Goal: Transaction & Acquisition: Purchase product/service

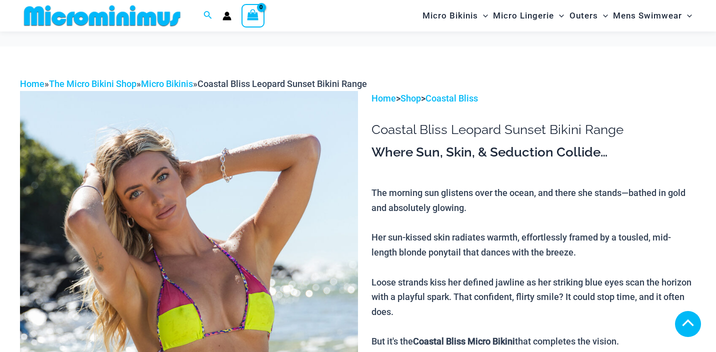
scroll to position [399, 0]
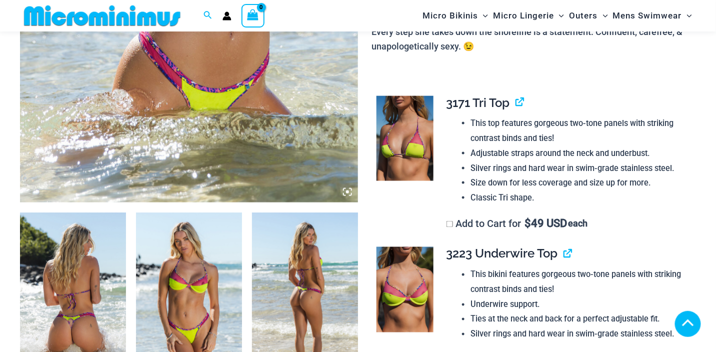
drag, startPoint x: 0, startPoint y: 0, endPoint x: 417, endPoint y: 127, distance: 436.0
click at [417, 127] on img at bounding box center [404, 138] width 57 height 85
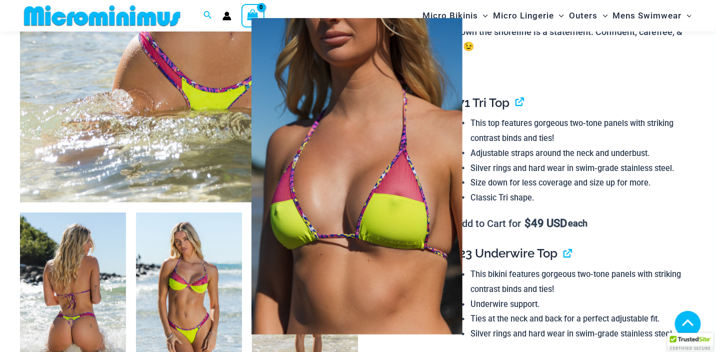
click at [583, 53] on div at bounding box center [358, 176] width 716 height 352
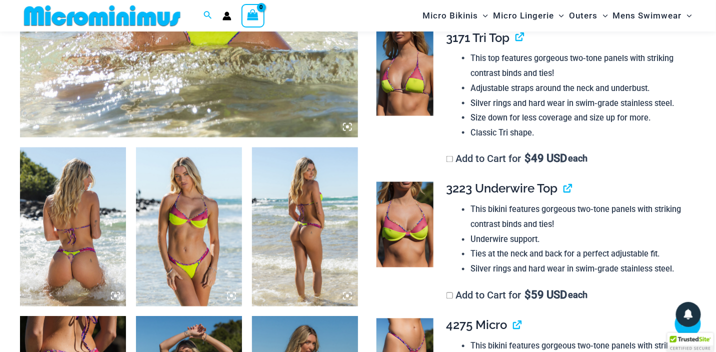
scroll to position [499, 0]
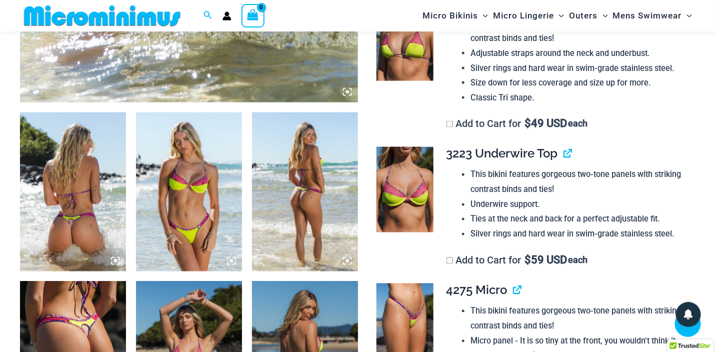
click at [404, 175] on img at bounding box center [404, 189] width 57 height 85
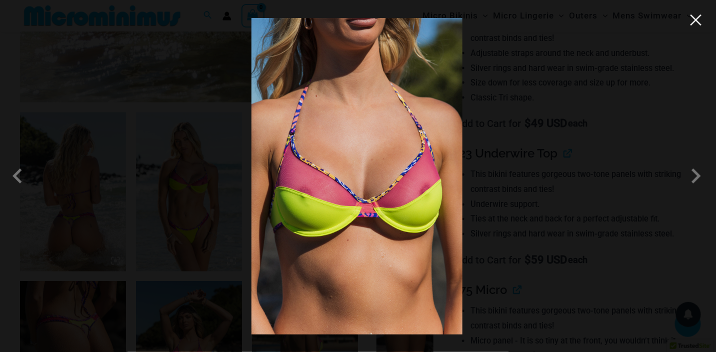
click at [700, 23] on button "Close" at bounding box center [695, 19] width 15 height 15
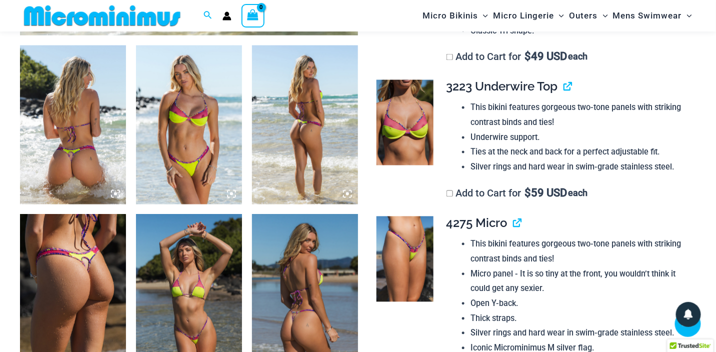
scroll to position [599, 0]
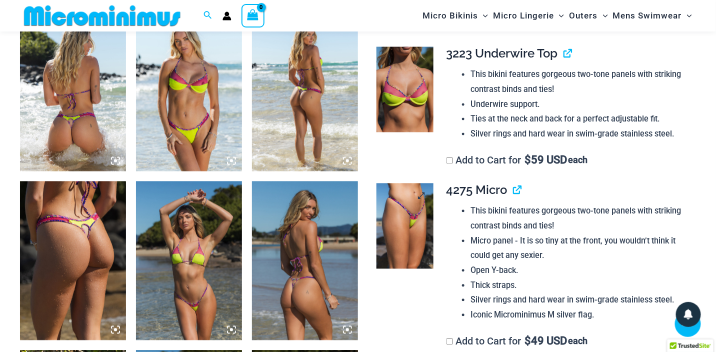
click at [411, 192] on img at bounding box center [404, 225] width 57 height 85
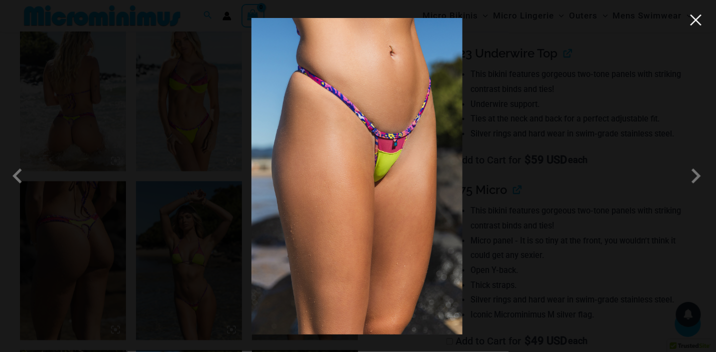
click at [695, 18] on button "Close" at bounding box center [695, 19] width 15 height 15
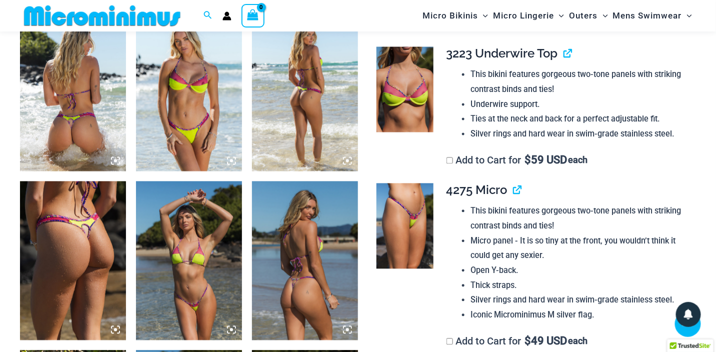
click at [190, 248] on img at bounding box center [189, 260] width 106 height 159
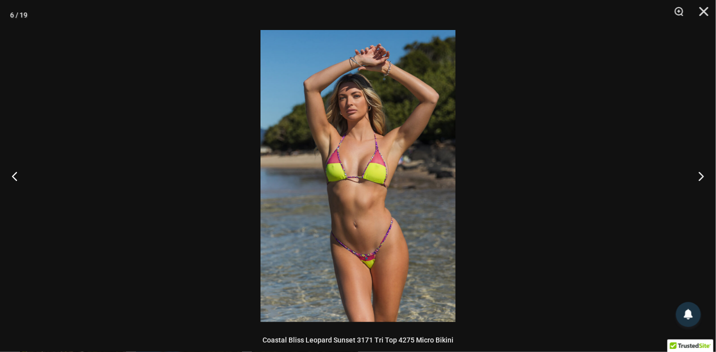
click at [346, 173] on img at bounding box center [357, 176] width 195 height 292
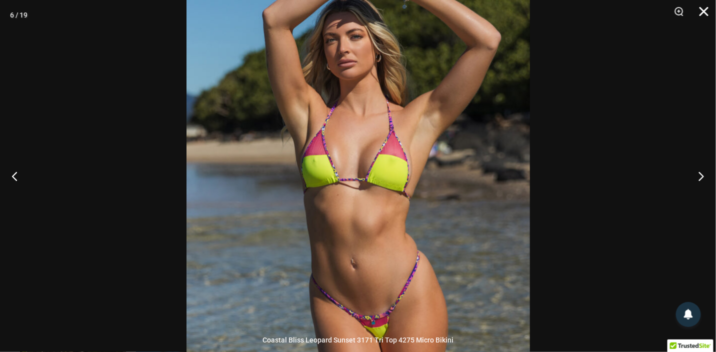
click at [703, 10] on button "Close" at bounding box center [700, 15] width 25 height 30
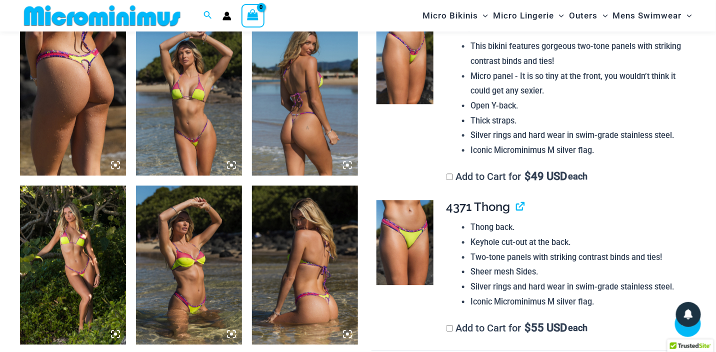
scroll to position [799, 0]
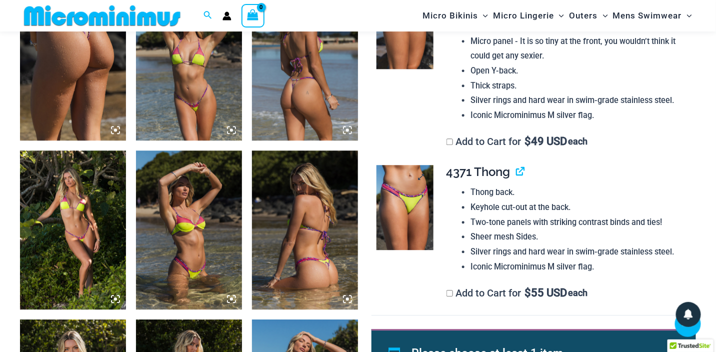
click at [407, 197] on img at bounding box center [404, 207] width 57 height 85
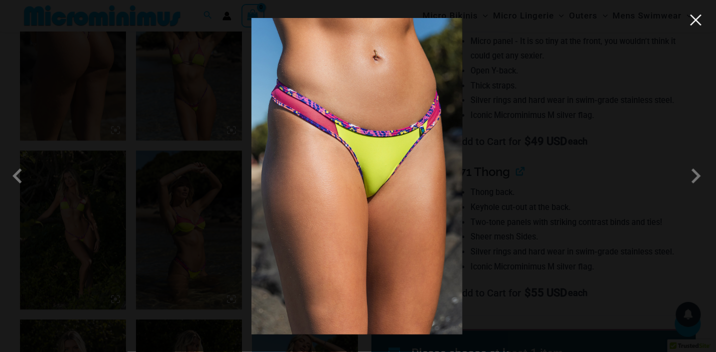
click at [699, 20] on button "Close" at bounding box center [695, 19] width 15 height 15
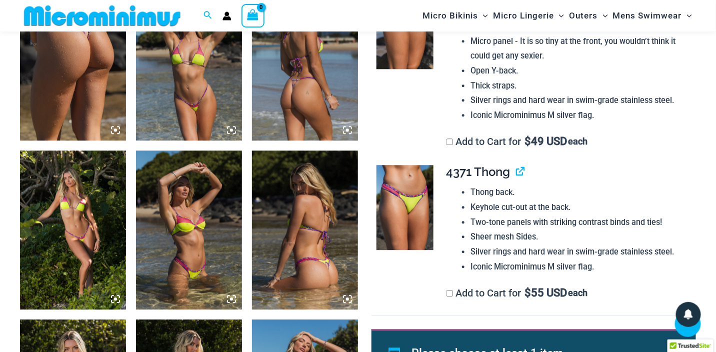
click at [184, 219] on img at bounding box center [189, 229] width 106 height 159
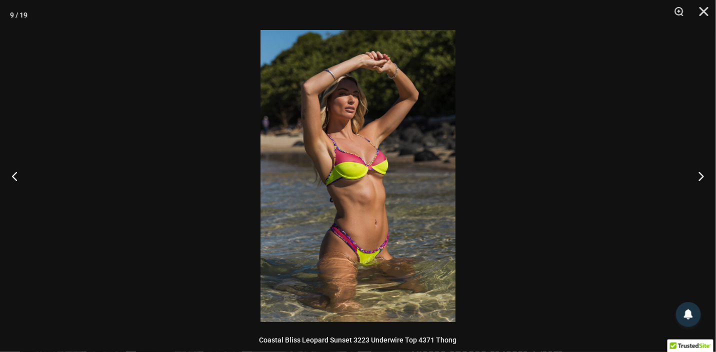
click at [351, 178] on img at bounding box center [357, 176] width 195 height 292
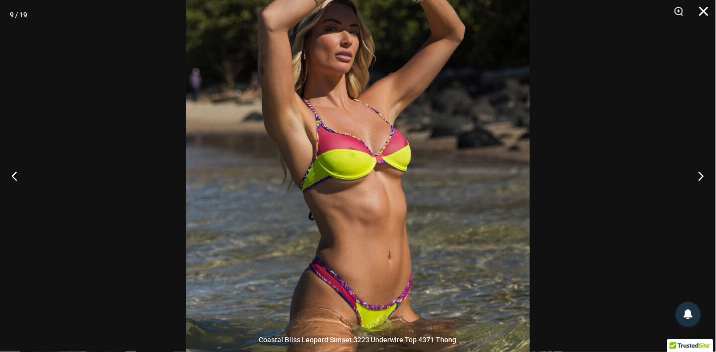
click at [704, 11] on button "Close" at bounding box center [700, 15] width 25 height 30
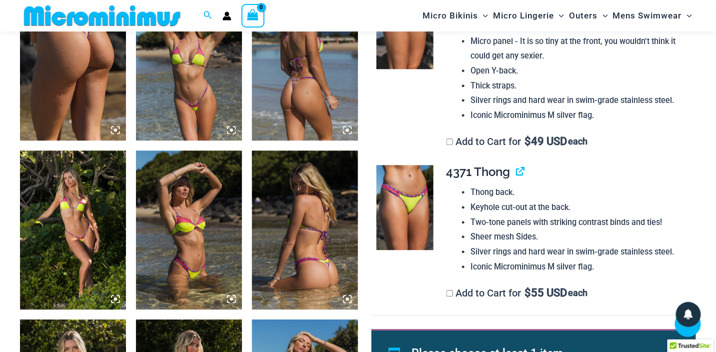
scroll to position [899, 0]
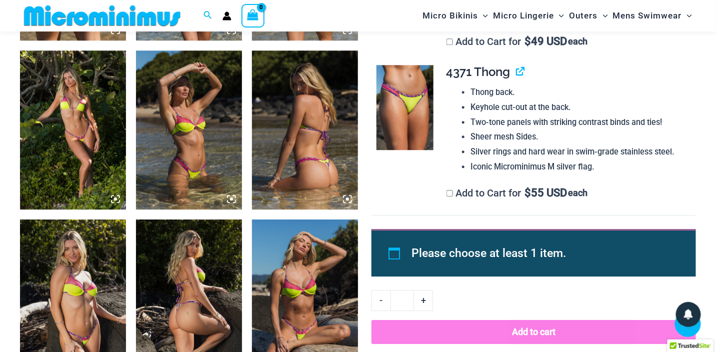
click at [294, 290] on img at bounding box center [305, 298] width 106 height 159
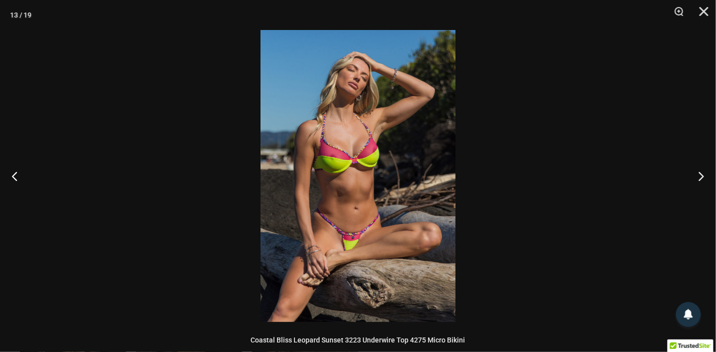
click at [334, 195] on img at bounding box center [357, 176] width 195 height 292
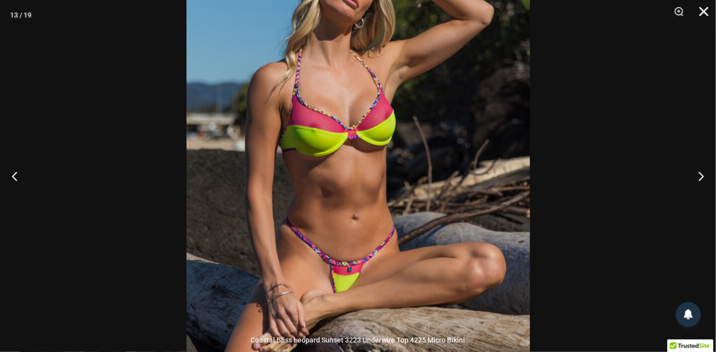
click at [700, 9] on button "Close" at bounding box center [700, 15] width 25 height 30
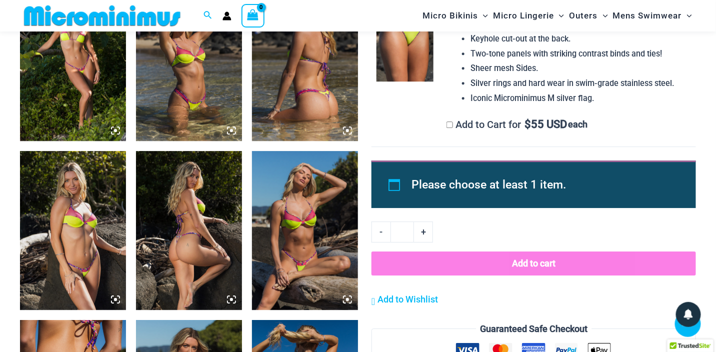
scroll to position [1099, 0]
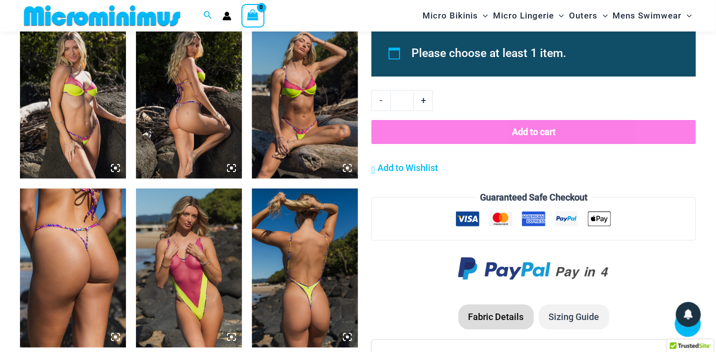
click at [191, 270] on img at bounding box center [189, 267] width 106 height 159
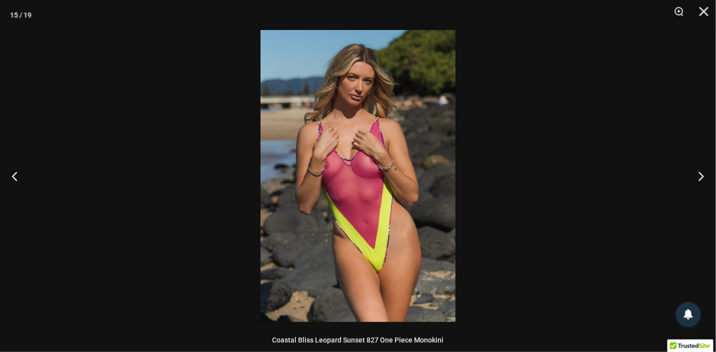
click at [332, 170] on img at bounding box center [357, 176] width 195 height 292
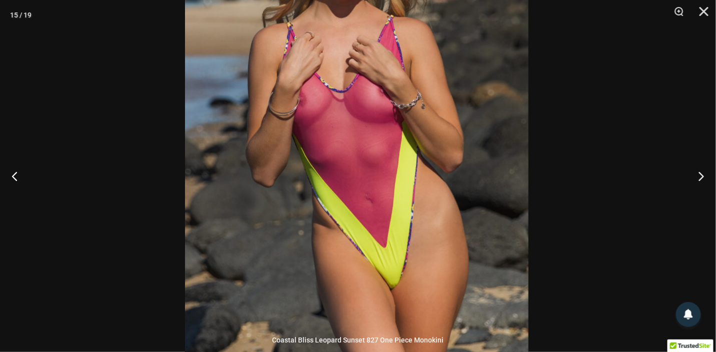
click at [366, 132] on img at bounding box center [356, 119] width 343 height 515
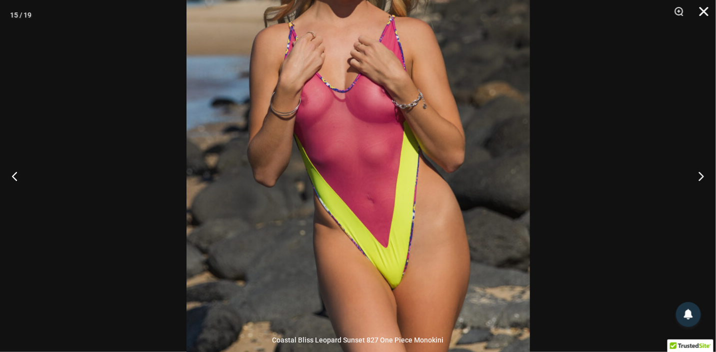
click at [705, 8] on button "Close" at bounding box center [700, 15] width 25 height 30
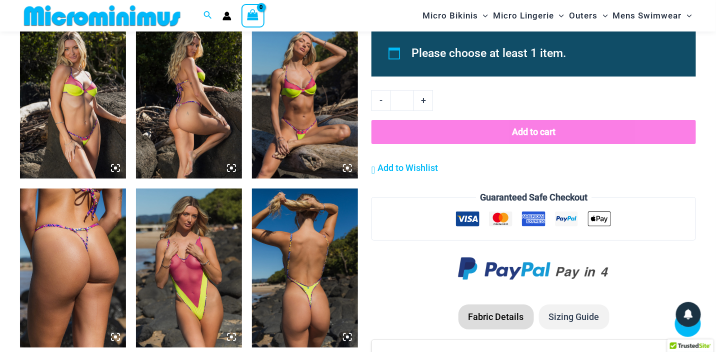
click at [301, 293] on img at bounding box center [305, 267] width 106 height 159
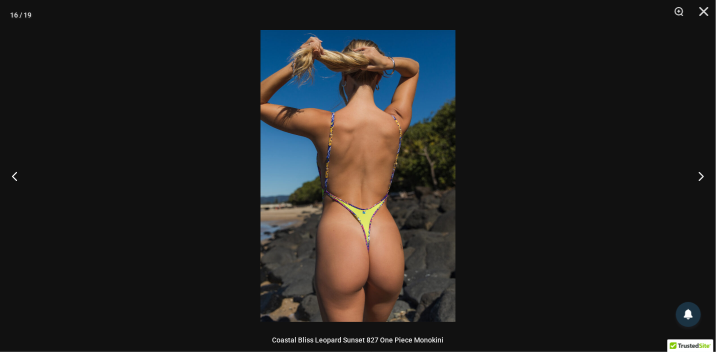
click at [367, 280] on img at bounding box center [357, 176] width 195 height 292
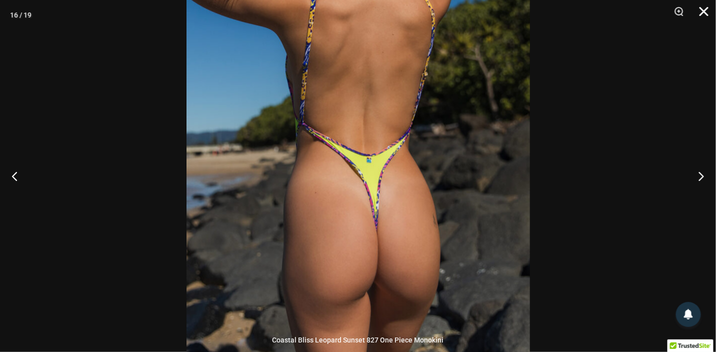
click at [706, 11] on button "Close" at bounding box center [700, 15] width 25 height 30
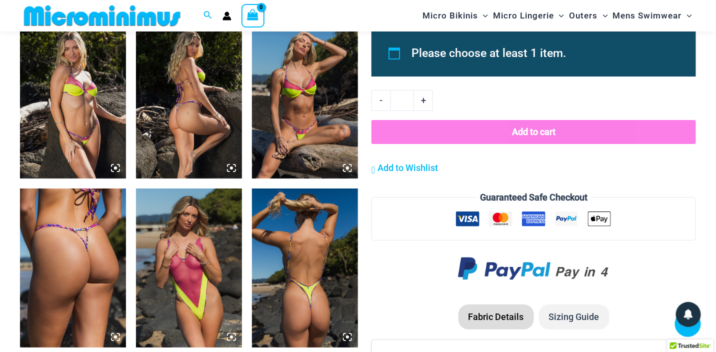
click at [88, 265] on img at bounding box center [73, 267] width 106 height 159
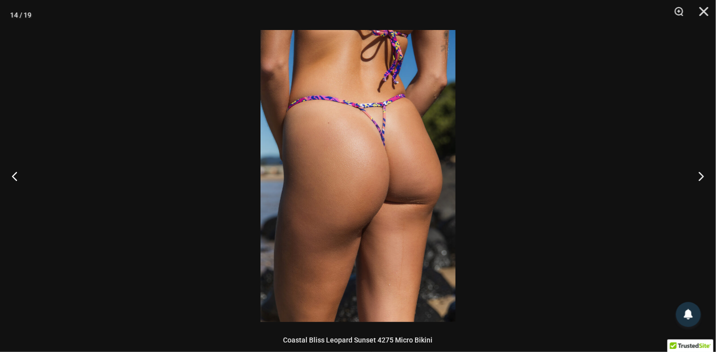
click at [302, 202] on img at bounding box center [357, 176] width 195 height 292
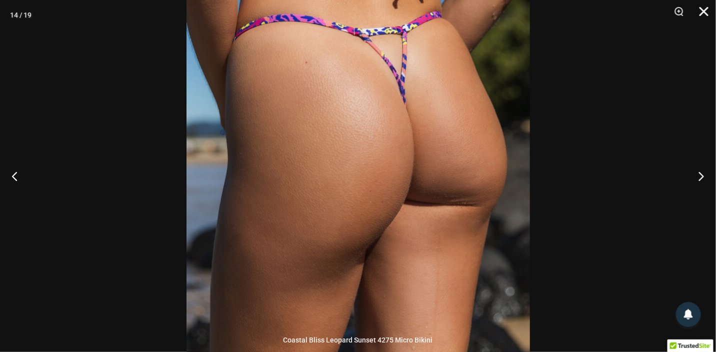
click at [703, 5] on button "Close" at bounding box center [700, 15] width 25 height 30
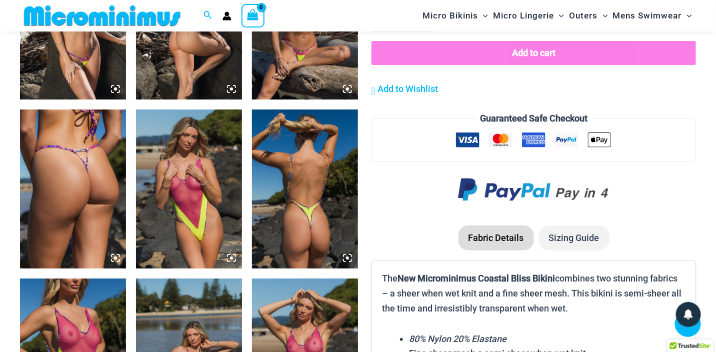
scroll to position [1299, 0]
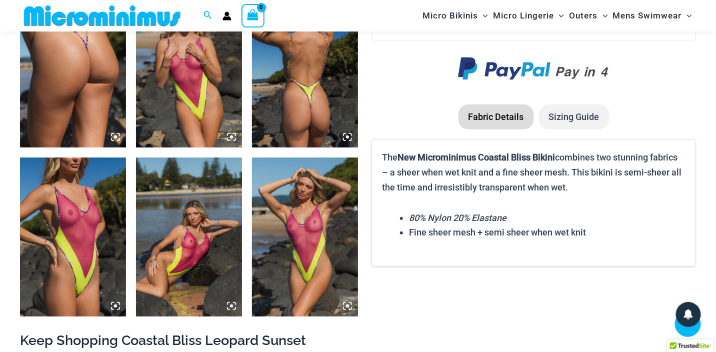
click at [76, 283] on img at bounding box center [73, 236] width 106 height 159
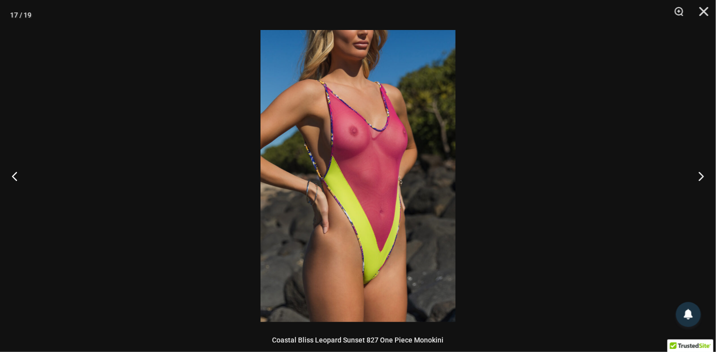
click at [306, 211] on img at bounding box center [357, 176] width 195 height 292
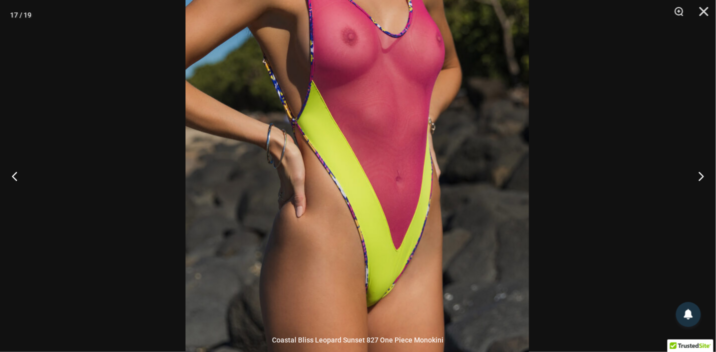
click at [302, 238] on img at bounding box center [356, 116] width 343 height 515
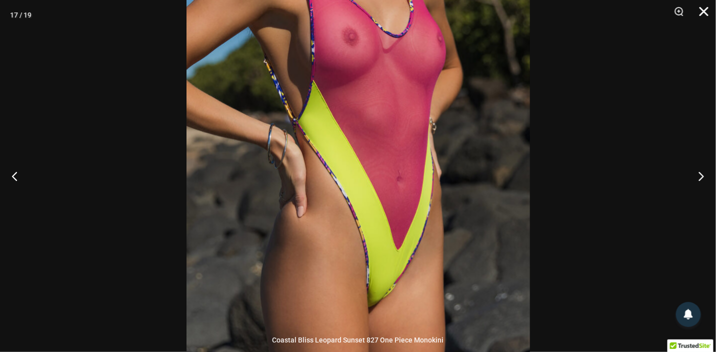
click at [696, 10] on button "Close" at bounding box center [700, 15] width 25 height 30
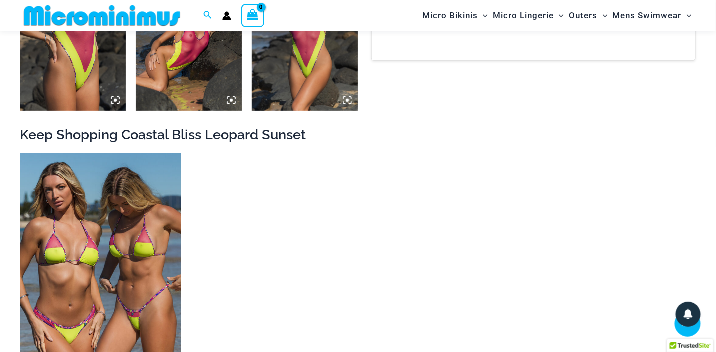
scroll to position [1599, 0]
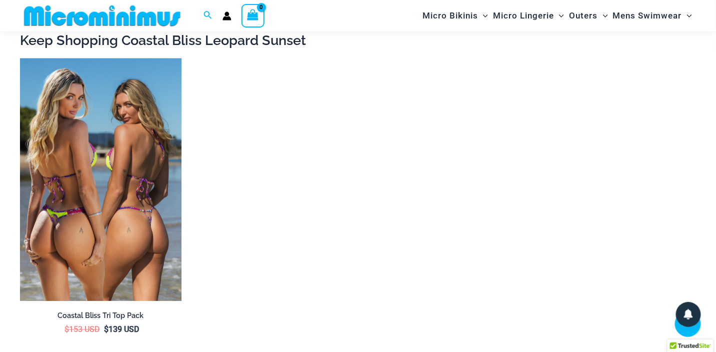
click at [146, 186] on img at bounding box center [100, 179] width 161 height 242
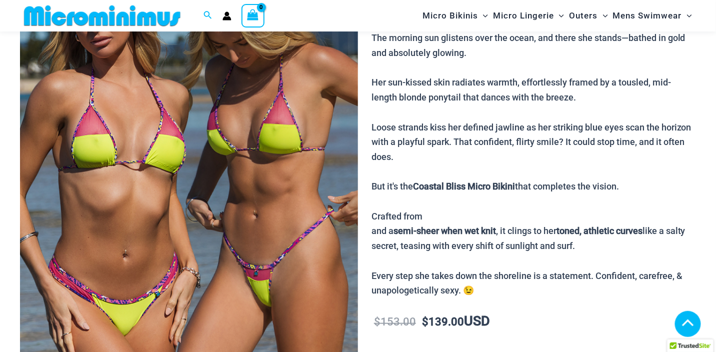
scroll to position [190, 0]
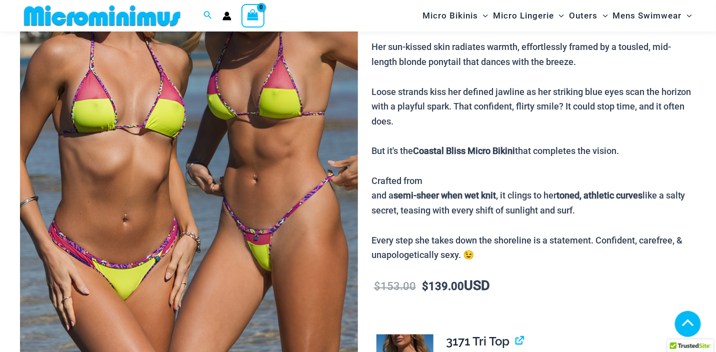
click at [228, 153] on img at bounding box center [189, 154] width 338 height 507
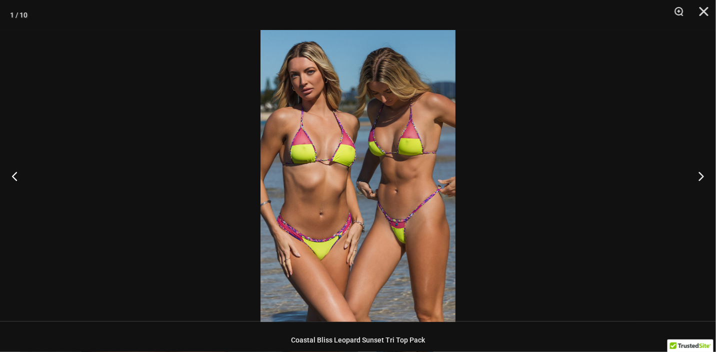
click at [358, 239] on img at bounding box center [357, 176] width 195 height 292
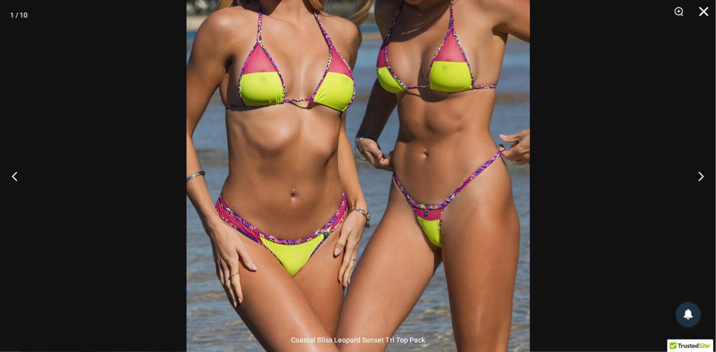
click at [707, 7] on button "Close" at bounding box center [700, 15] width 25 height 30
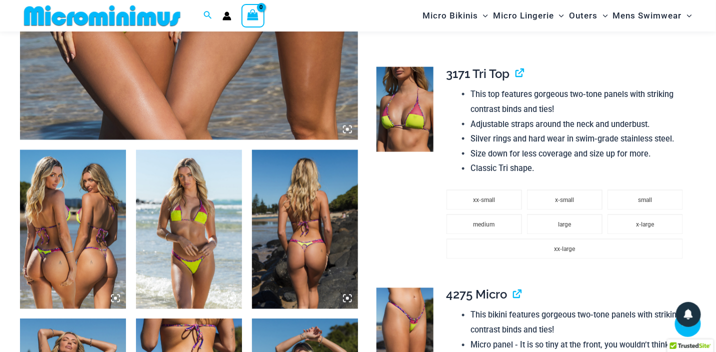
scroll to position [490, 0]
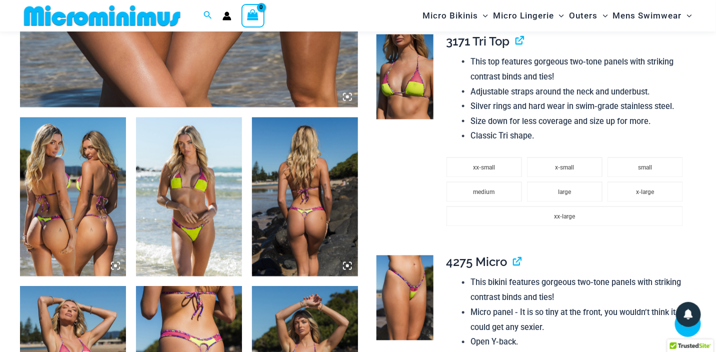
click at [306, 206] on img at bounding box center [305, 196] width 106 height 159
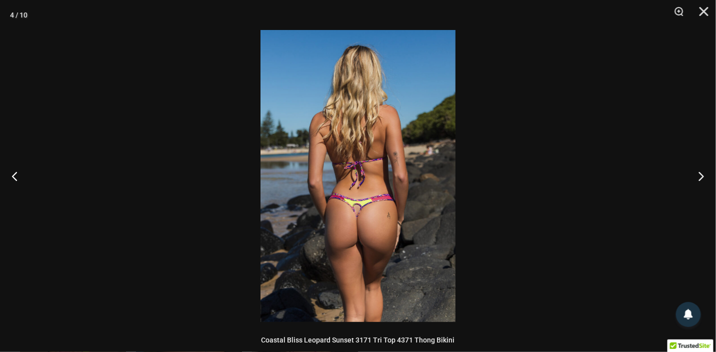
click at [335, 196] on img at bounding box center [357, 176] width 195 height 292
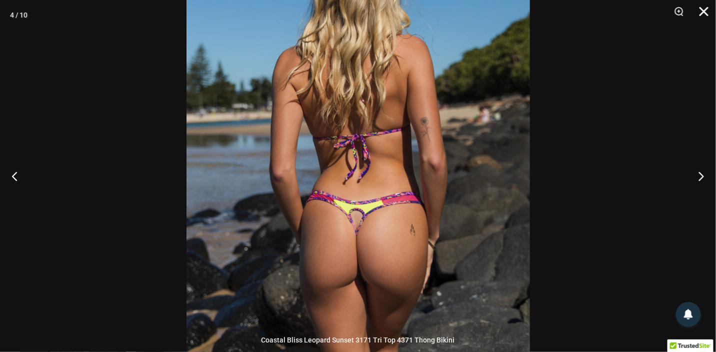
click at [700, 9] on button "Close" at bounding box center [700, 15] width 25 height 30
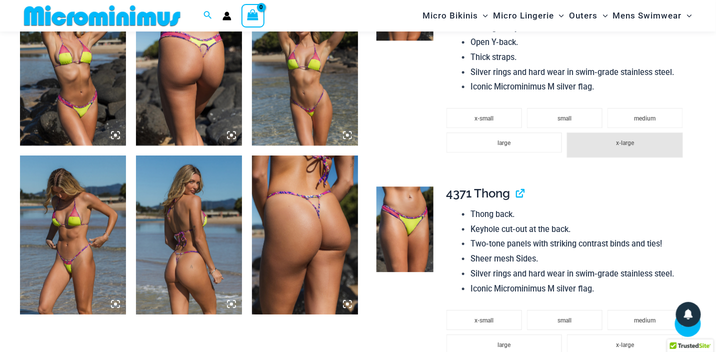
scroll to position [890, 0]
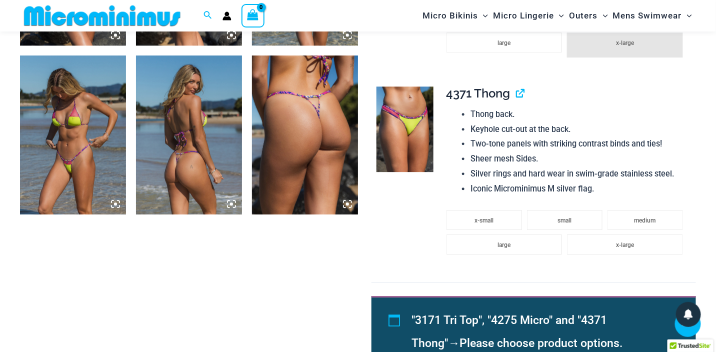
click at [78, 141] on img at bounding box center [73, 134] width 106 height 159
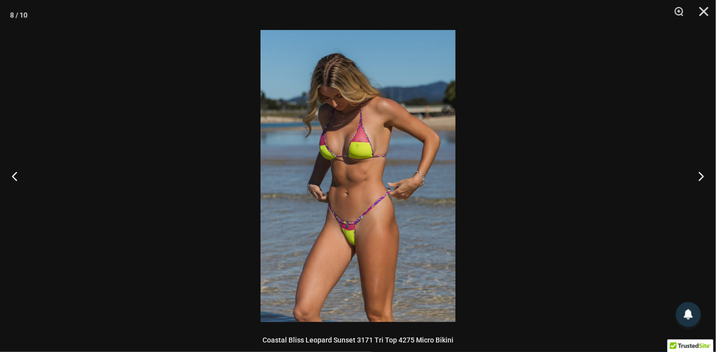
click at [337, 153] on img at bounding box center [357, 176] width 195 height 292
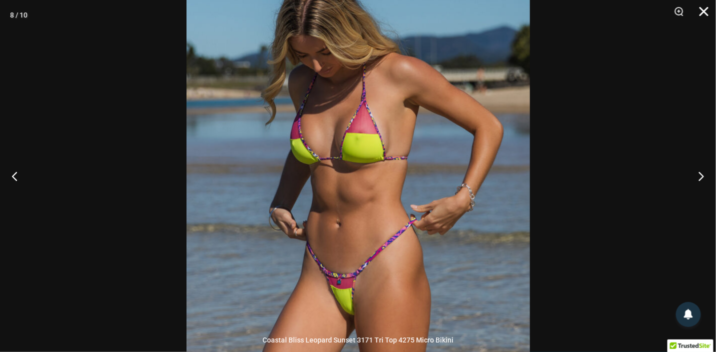
click at [703, 13] on button "Close" at bounding box center [700, 15] width 25 height 30
